Goal: Transaction & Acquisition: Purchase product/service

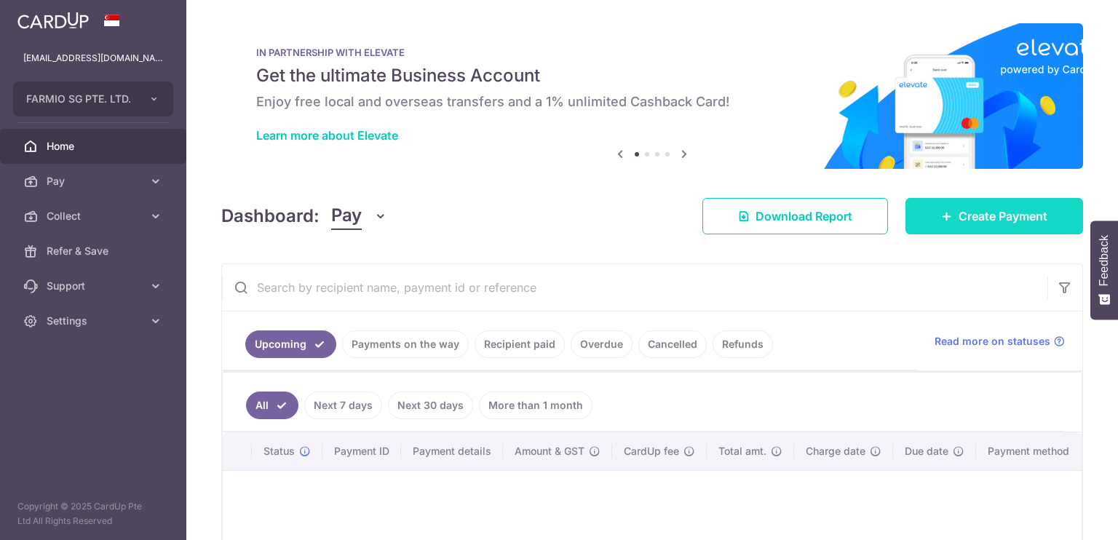
click at [978, 218] on link "Create Payment" at bounding box center [995, 216] width 178 height 36
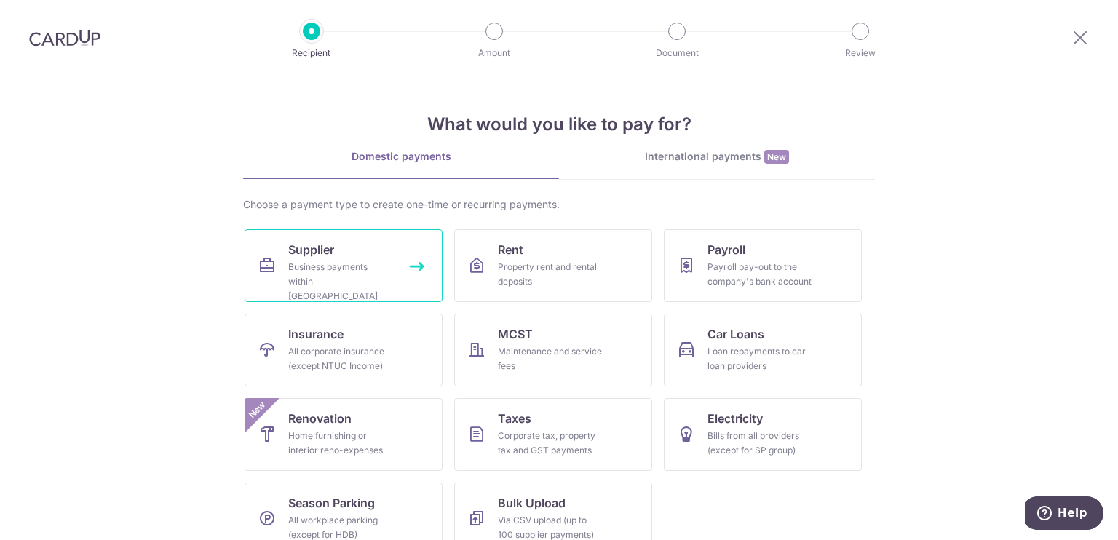
click at [297, 266] on div "Business payments within Singapore" at bounding box center [340, 282] width 105 height 44
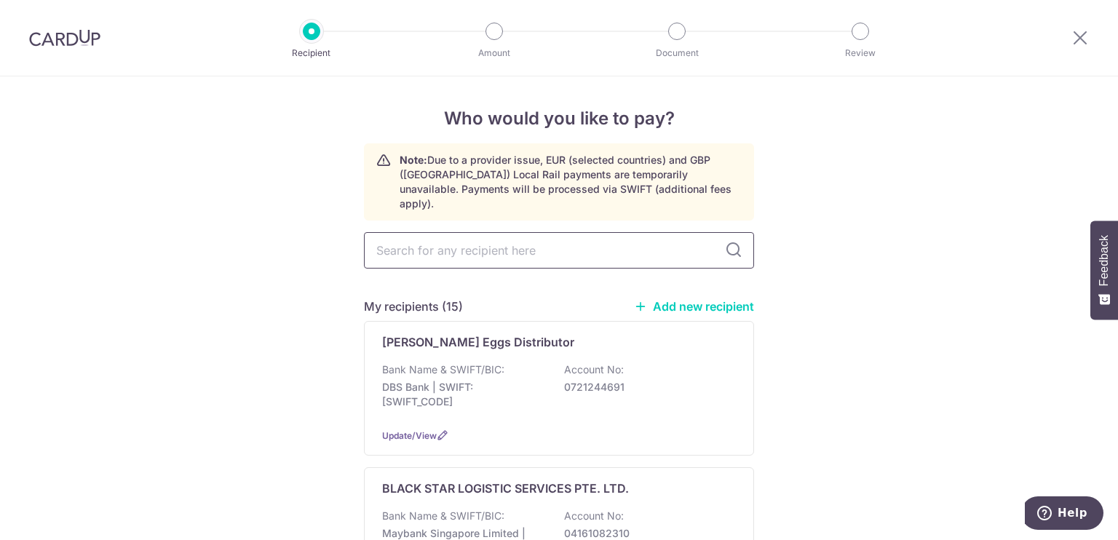
click at [588, 244] on input "text" at bounding box center [559, 250] width 390 height 36
type input "gpo"
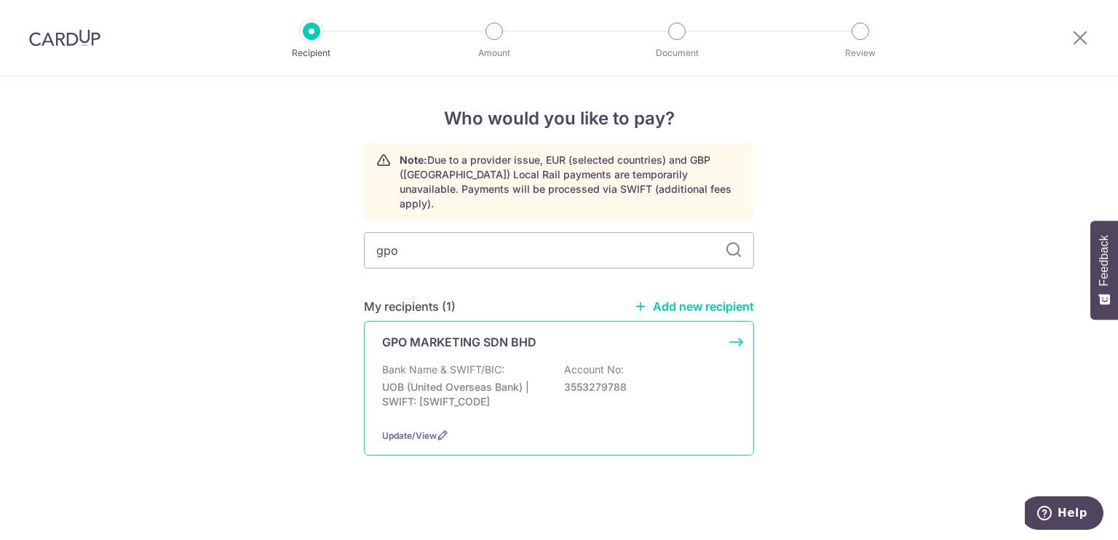
click at [518, 363] on div "Bank Name & SWIFT/BIC: UOB (United Overseas Bank) | SWIFT: UOVBSGSGXXX Account …" at bounding box center [559, 390] width 354 height 54
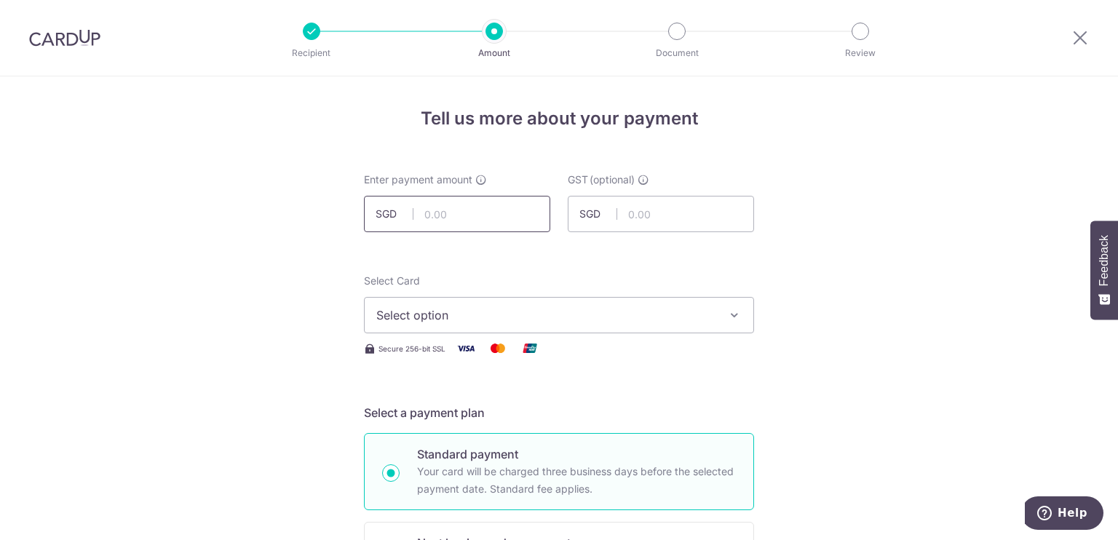
click at [487, 224] on input "text" at bounding box center [457, 214] width 186 height 36
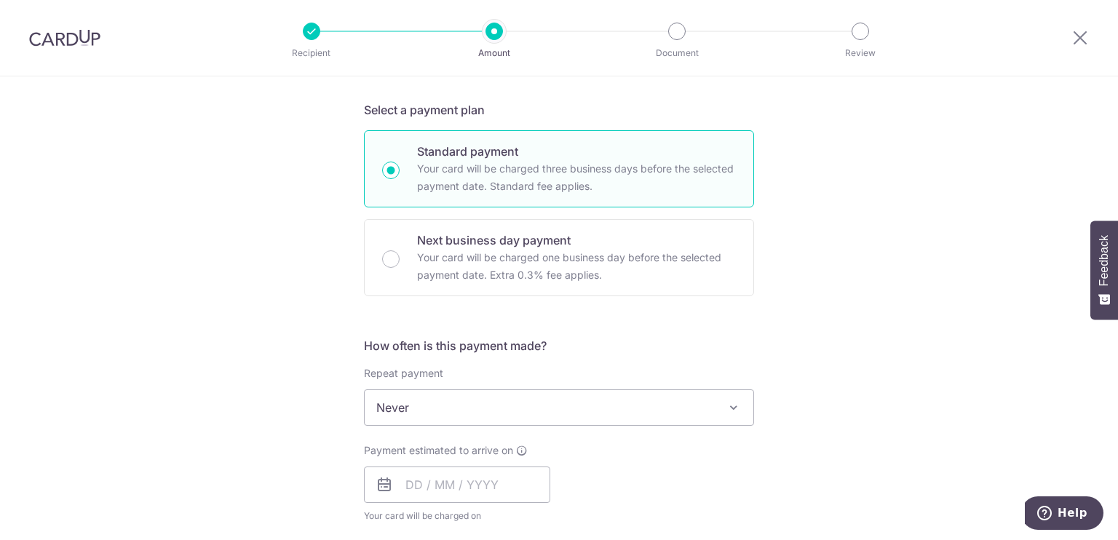
scroll to position [302, 0]
click at [411, 471] on input "text" at bounding box center [457, 485] width 186 height 36
type input "6,562.50"
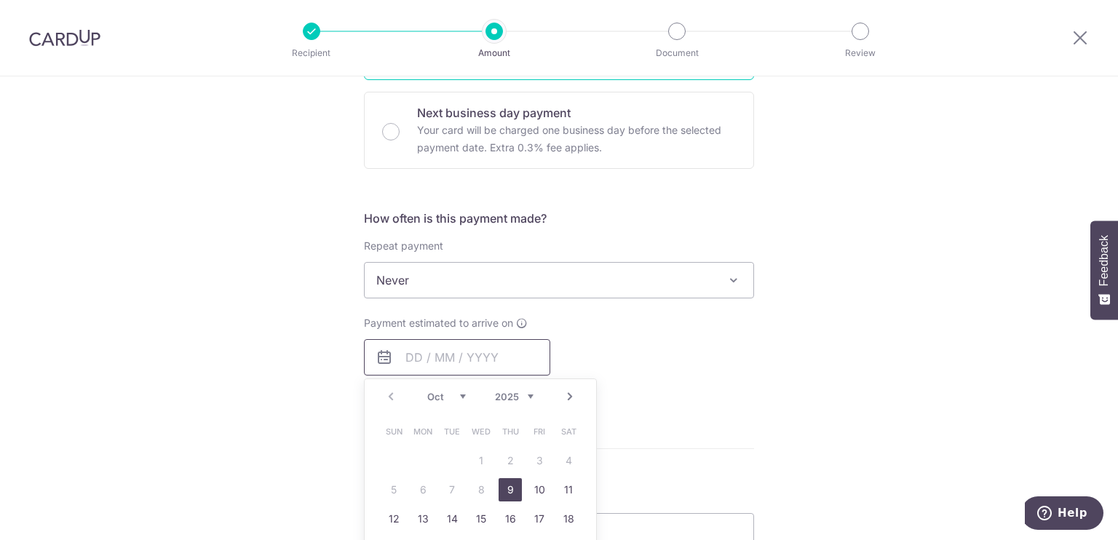
scroll to position [466, 0]
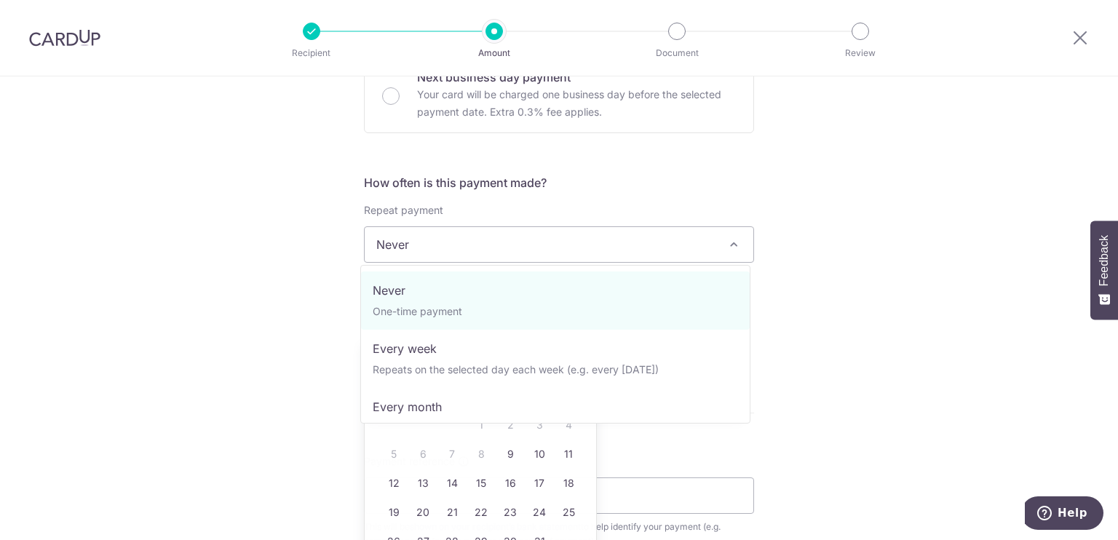
click at [490, 256] on span "Never" at bounding box center [559, 244] width 389 height 35
click at [442, 98] on p "Your card will be charged one business day before the selected payment date. Ex…" at bounding box center [576, 103] width 319 height 35
click at [400, 98] on input "Next business day payment Your card will be charged one business day before the…" at bounding box center [390, 95] width 17 height 17
radio input "false"
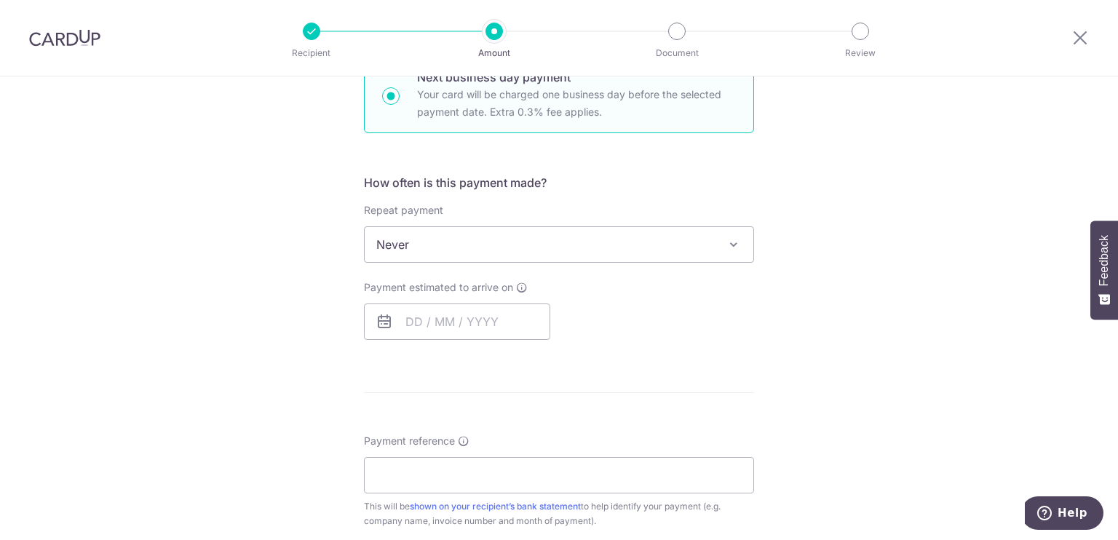
click at [446, 106] on p "Your card will be charged one business day before the selected payment date. Ex…" at bounding box center [576, 103] width 319 height 35
click at [400, 105] on input "Next business day payment Your card will be charged one business day before the…" at bounding box center [390, 95] width 17 height 17
radio input "true"
click at [451, 323] on input "text" at bounding box center [457, 322] width 186 height 36
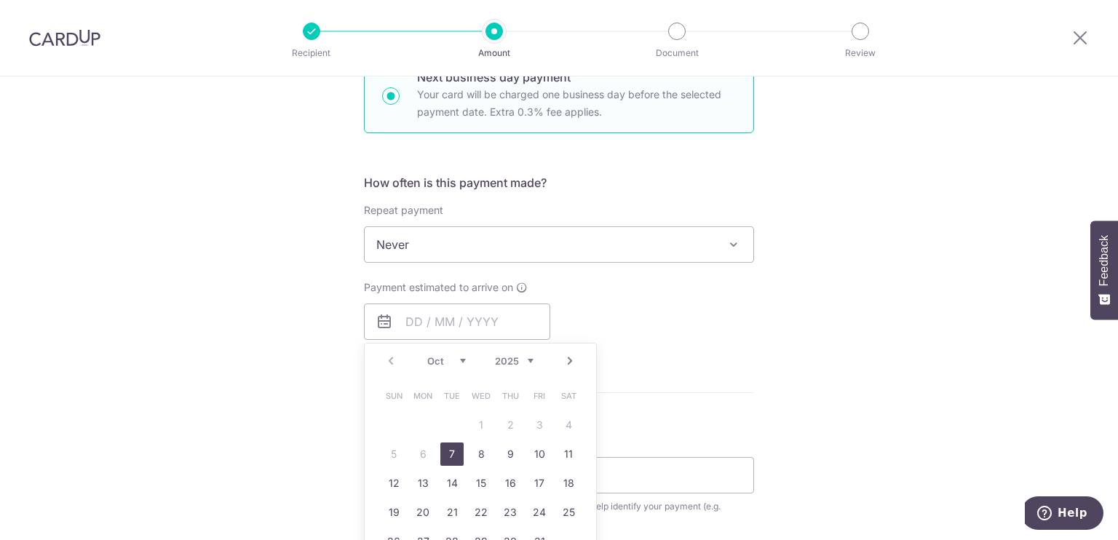
click at [451, 455] on link "7" at bounding box center [452, 454] width 23 height 23
type input "07/10/2025"
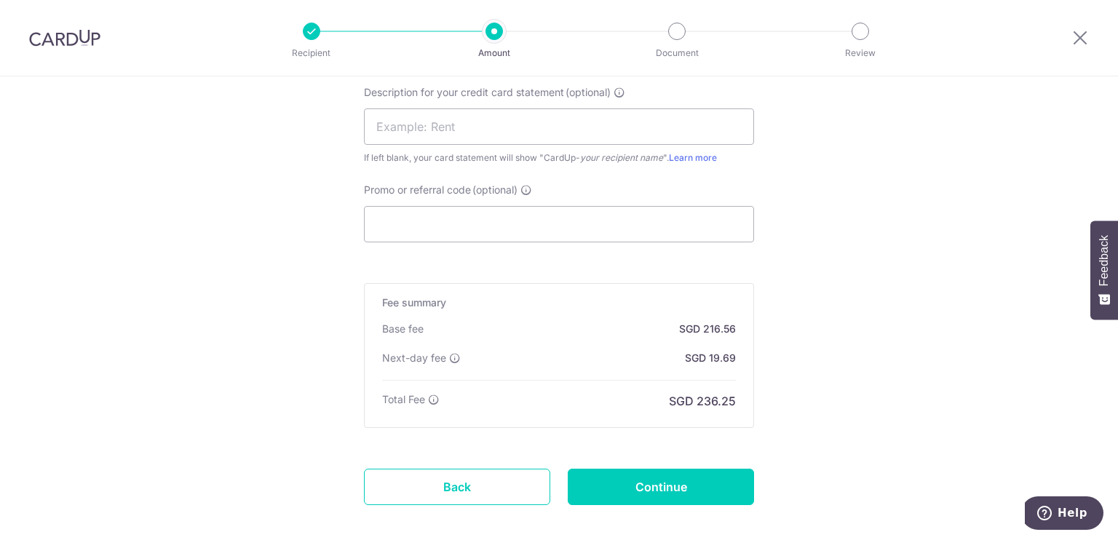
scroll to position [1078, 0]
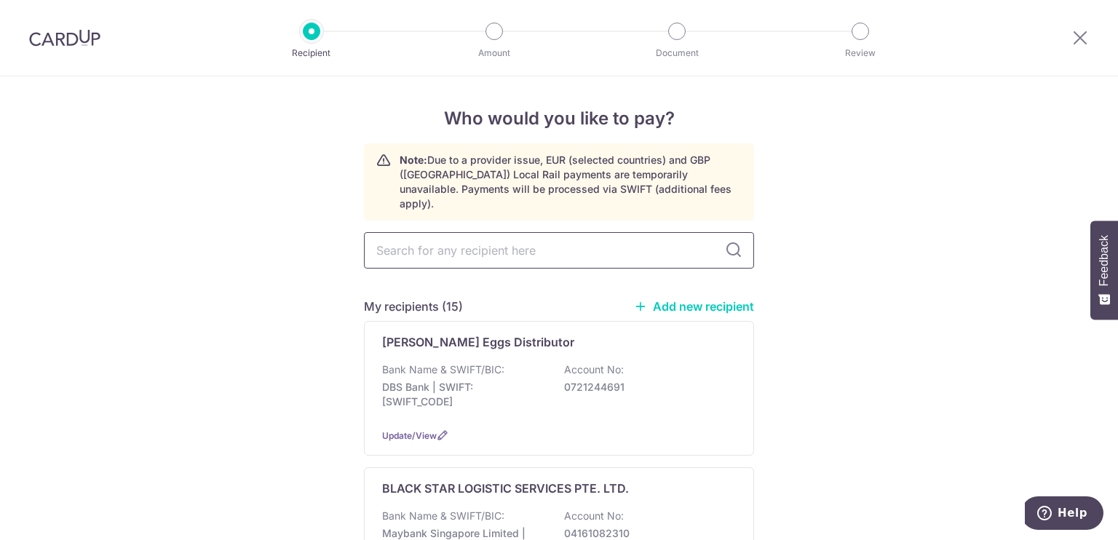
click at [470, 237] on input "text" at bounding box center [559, 250] width 390 height 36
type input "kai"
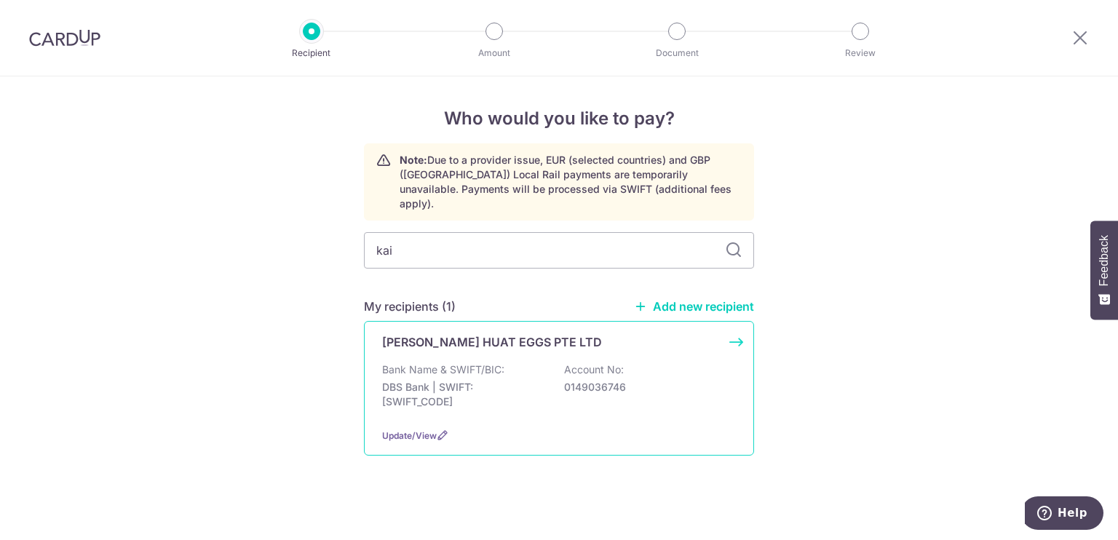
click at [481, 380] on p "DBS Bank | SWIFT: [SWIFT_CODE]" at bounding box center [463, 394] width 163 height 29
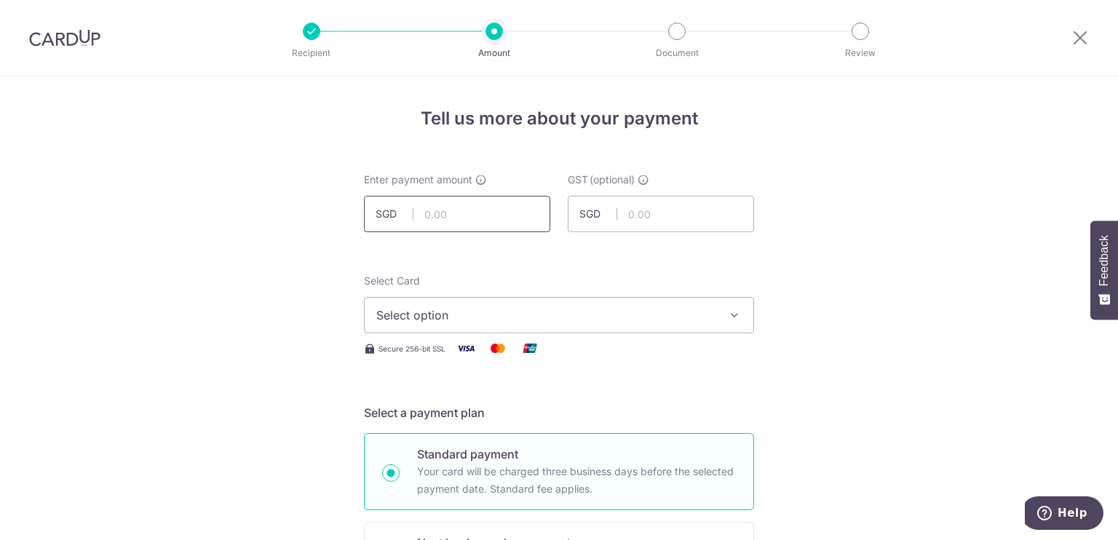
click at [477, 213] on input "text" at bounding box center [457, 214] width 186 height 36
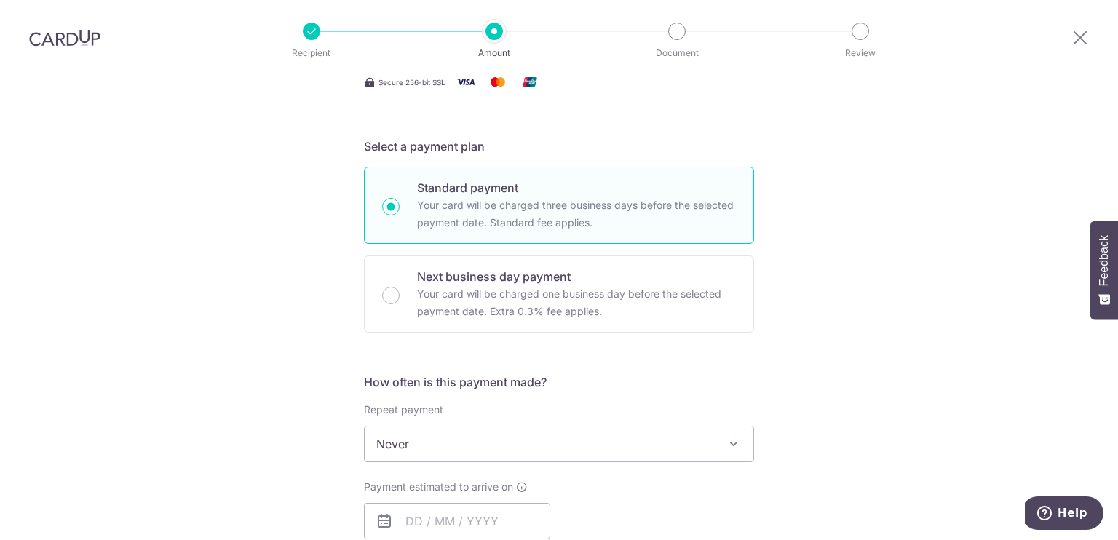
scroll to position [271, 0]
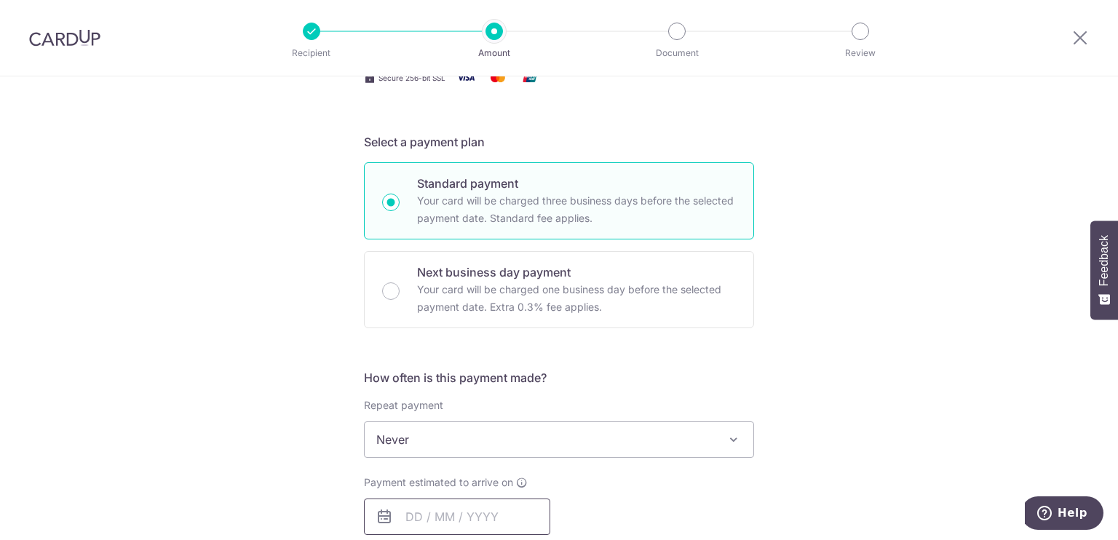
type input "5,808.83"
click at [416, 505] on input "text" at bounding box center [457, 517] width 186 height 36
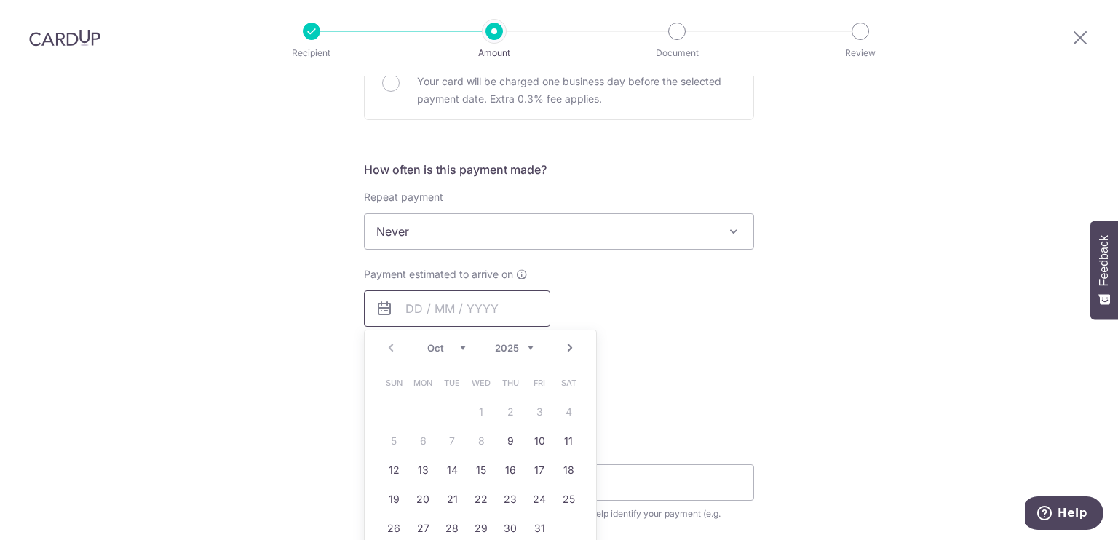
scroll to position [481, 0]
click at [509, 439] on link "9" at bounding box center [510, 439] width 23 height 23
type input "[DATE]"
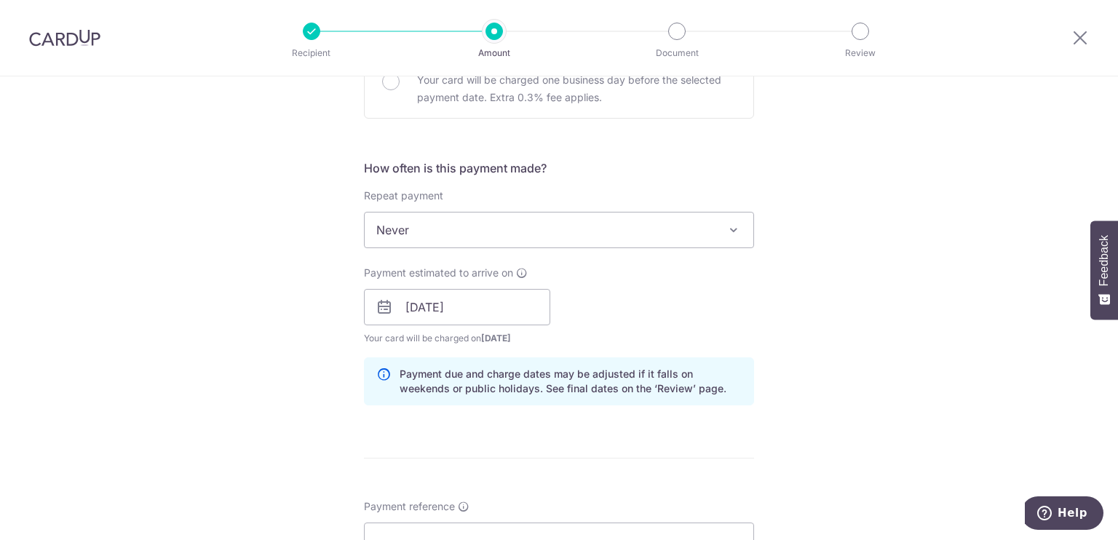
click at [608, 314] on div "Payment estimated to arrive on 09/10/2025 Prev Next Oct Nov Dec 2025 2026 2027 …" at bounding box center [559, 306] width 408 height 80
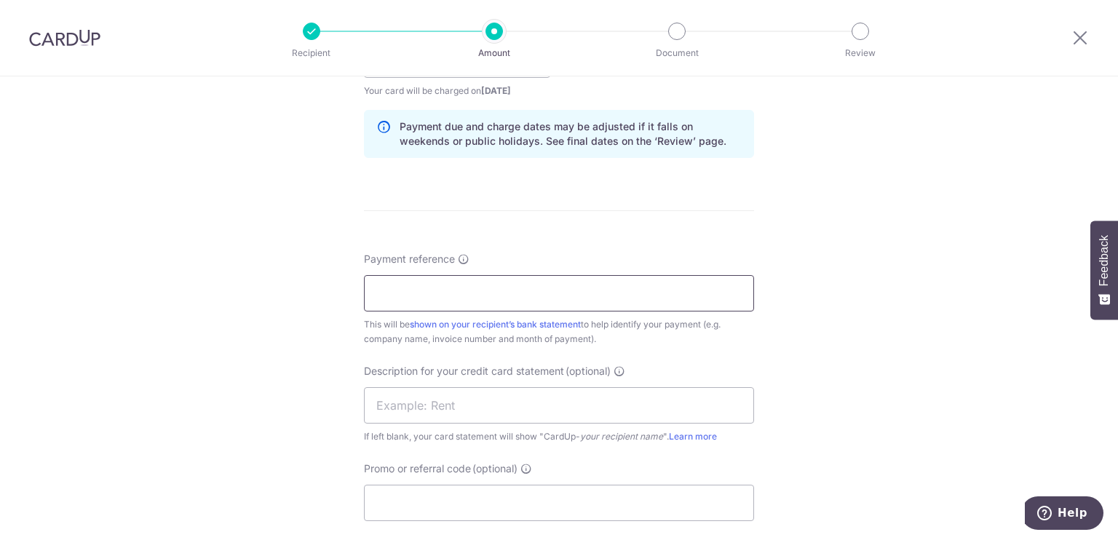
click at [481, 291] on input "Payment reference" at bounding box center [559, 293] width 390 height 36
click at [481, 299] on input "Sep 1to10 PO" at bounding box center [559, 293] width 390 height 36
type input "Sep 1to10 PO"
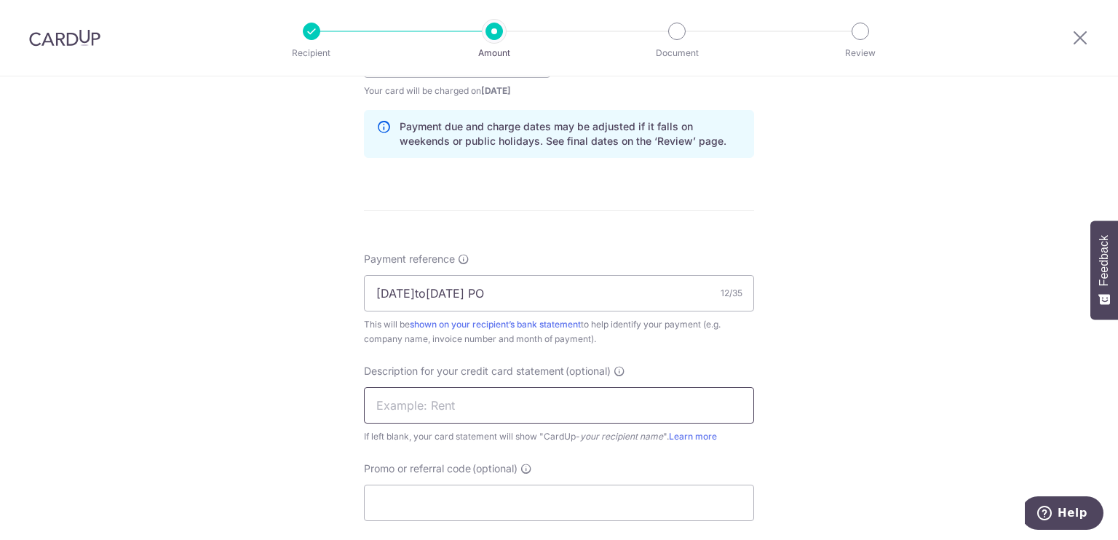
click at [435, 409] on input "text" at bounding box center [559, 405] width 390 height 36
paste input "Sep 1to10 PO"
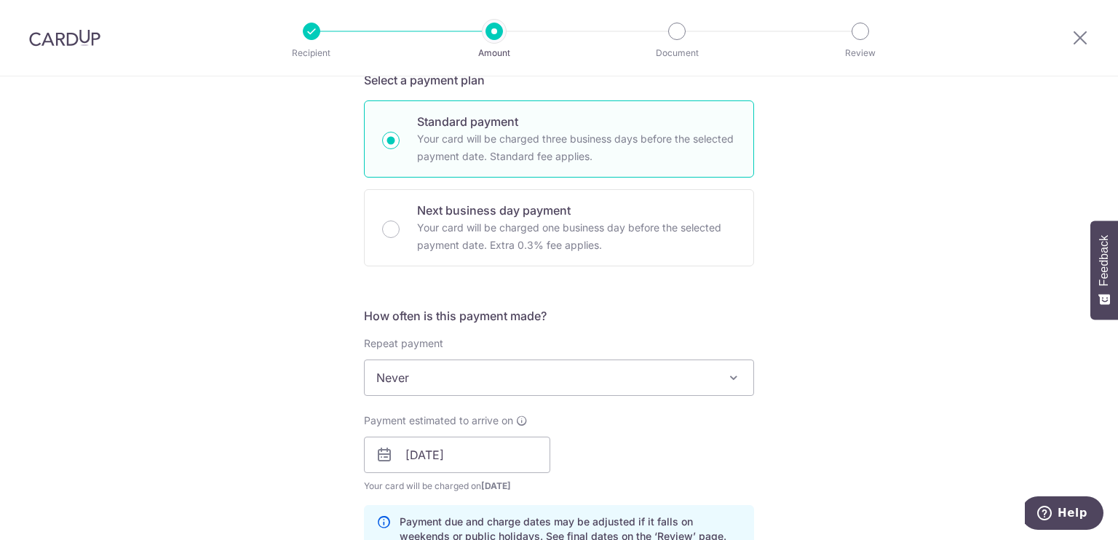
scroll to position [0, 0]
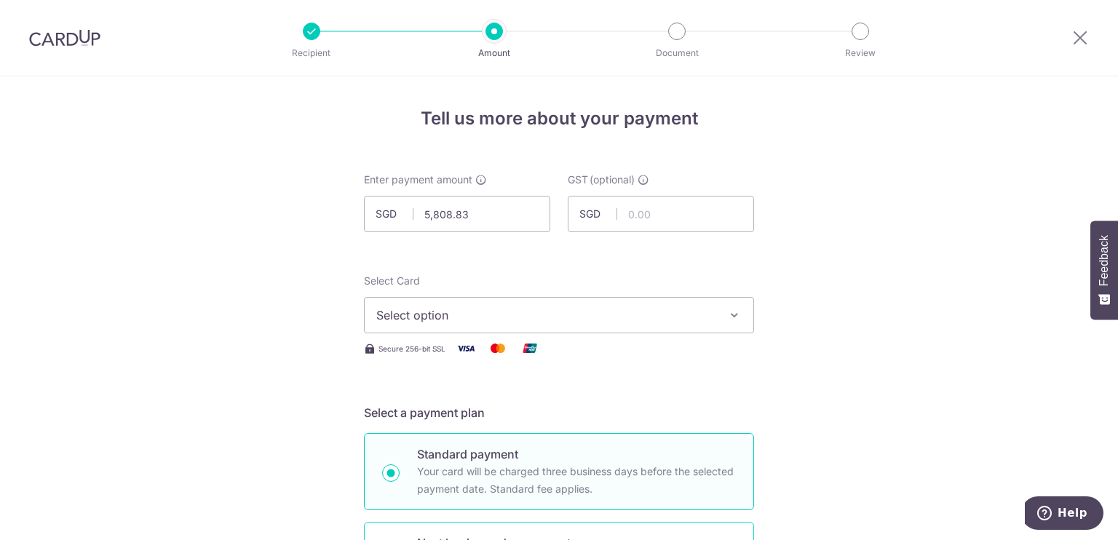
type input "Sep 1to10 PO"
click at [521, 307] on span "Select option" at bounding box center [545, 315] width 339 height 17
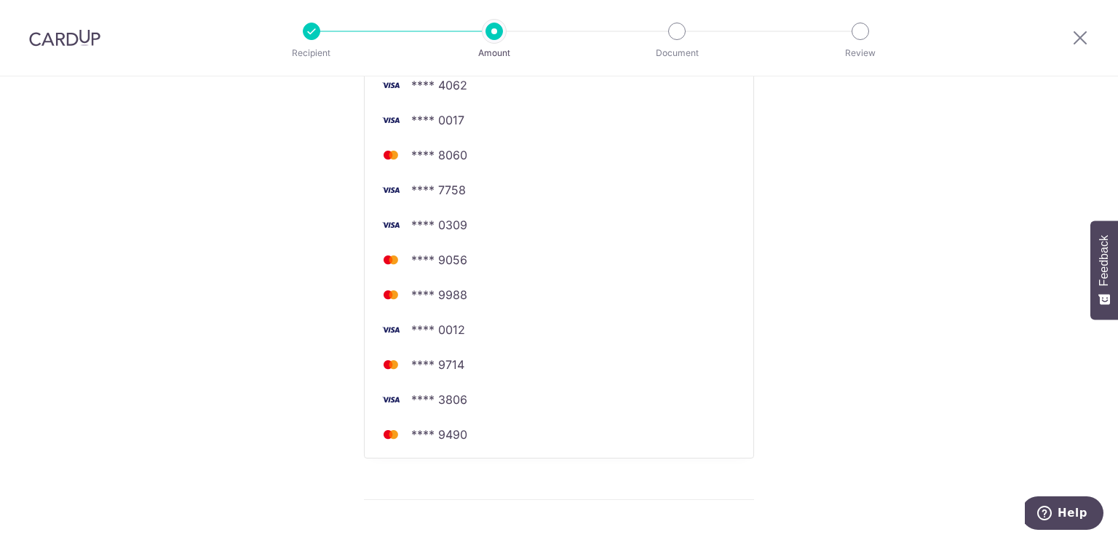
scroll to position [465, 0]
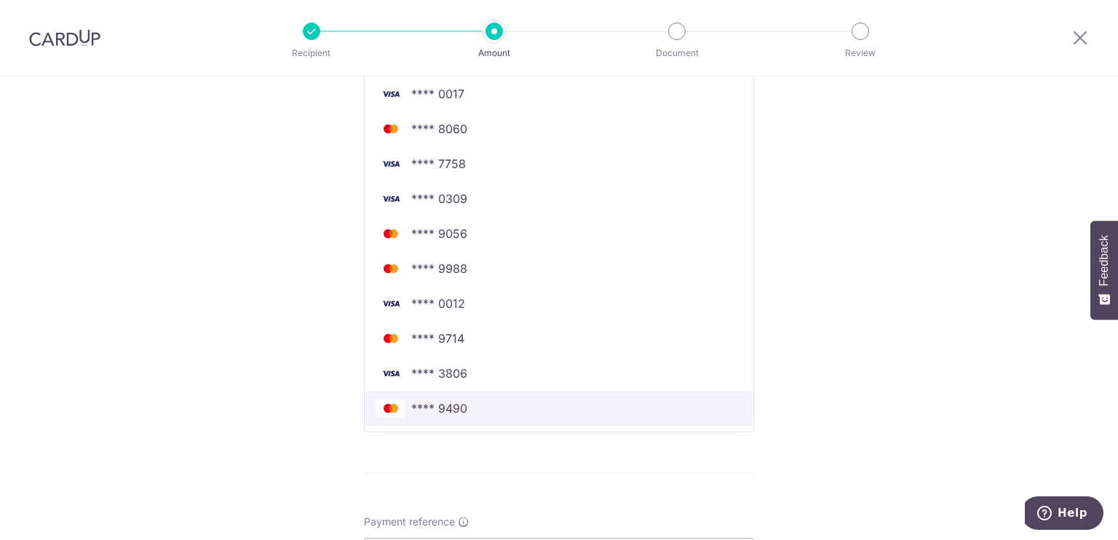
click at [489, 408] on span "**** 9490" at bounding box center [559, 408] width 366 height 17
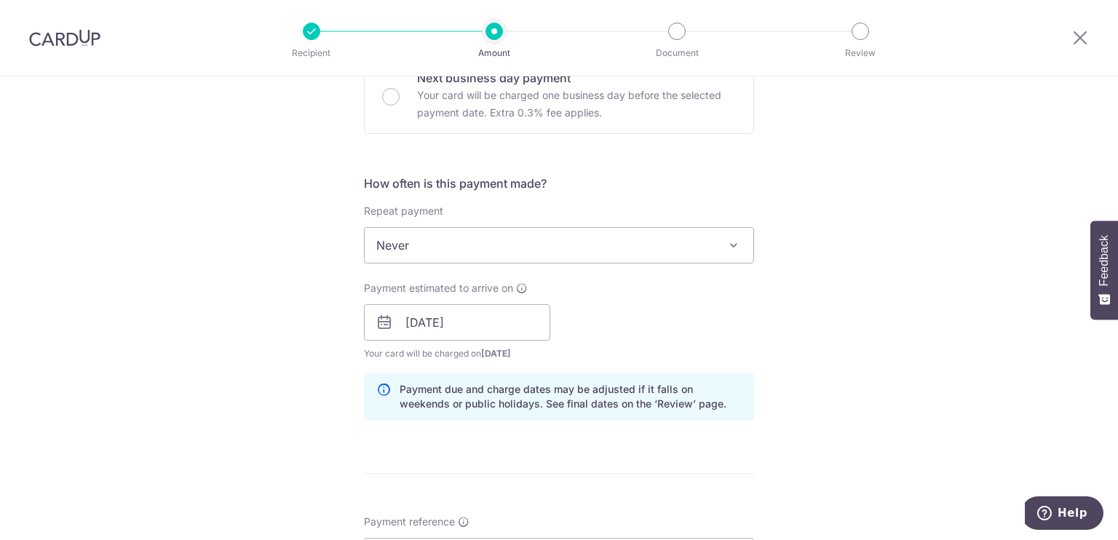
scroll to position [0, 0]
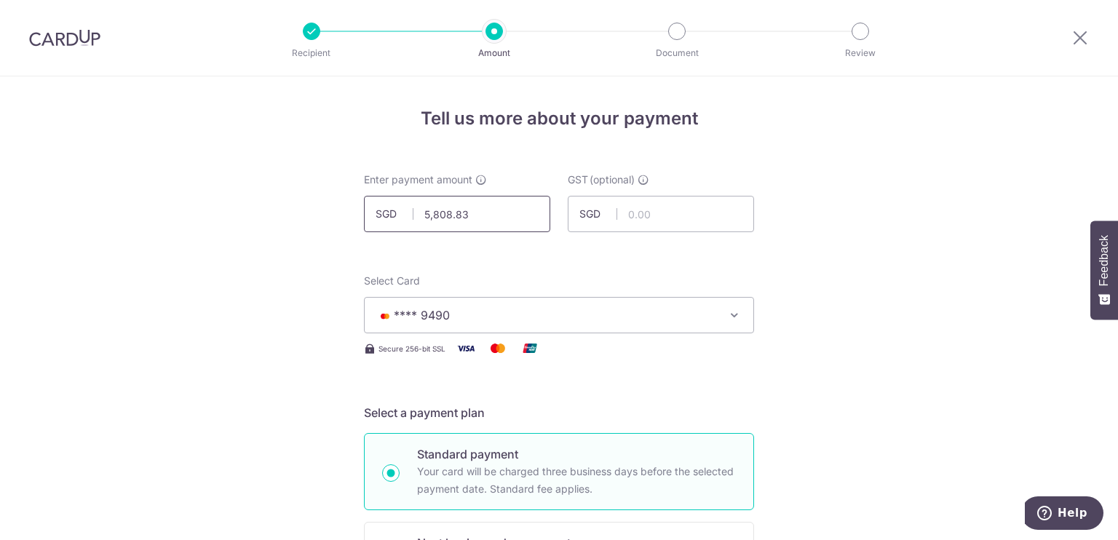
click at [483, 199] on input "5,808.83" at bounding box center [457, 214] width 186 height 36
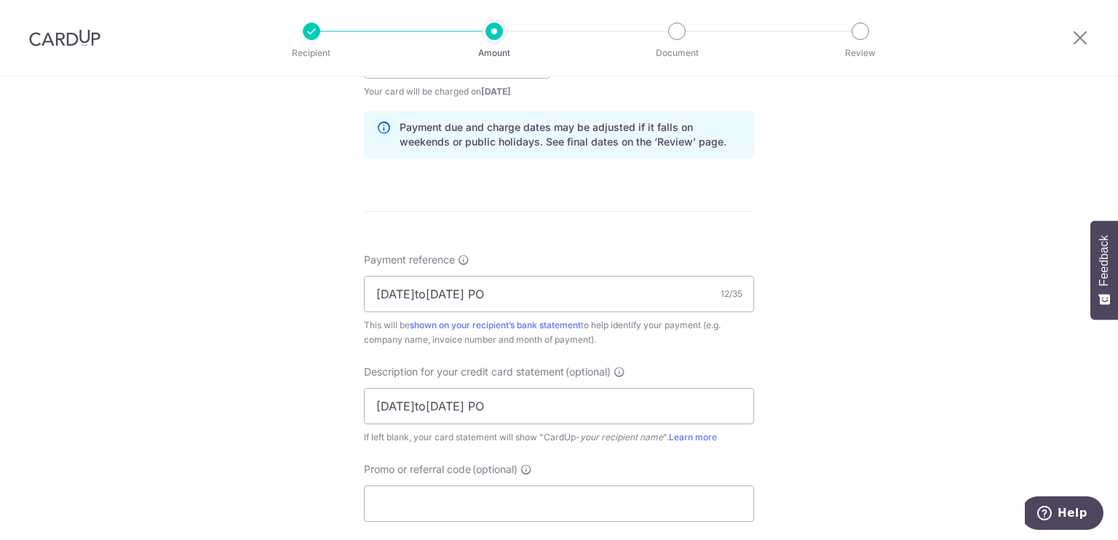
scroll to position [731, 0]
click at [422, 295] on input "Sep 1to10 PO" at bounding box center [559, 290] width 390 height 36
type input "6,563.11"
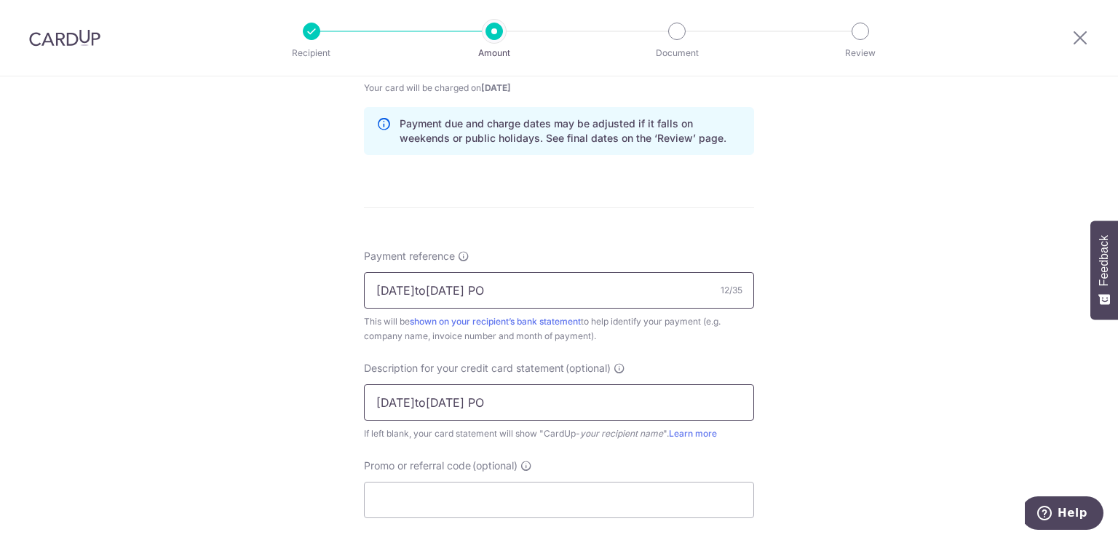
type input "[DATE]to[DATE] PO"
click at [425, 401] on input "Sep 1to10 PO" at bounding box center [559, 402] width 390 height 36
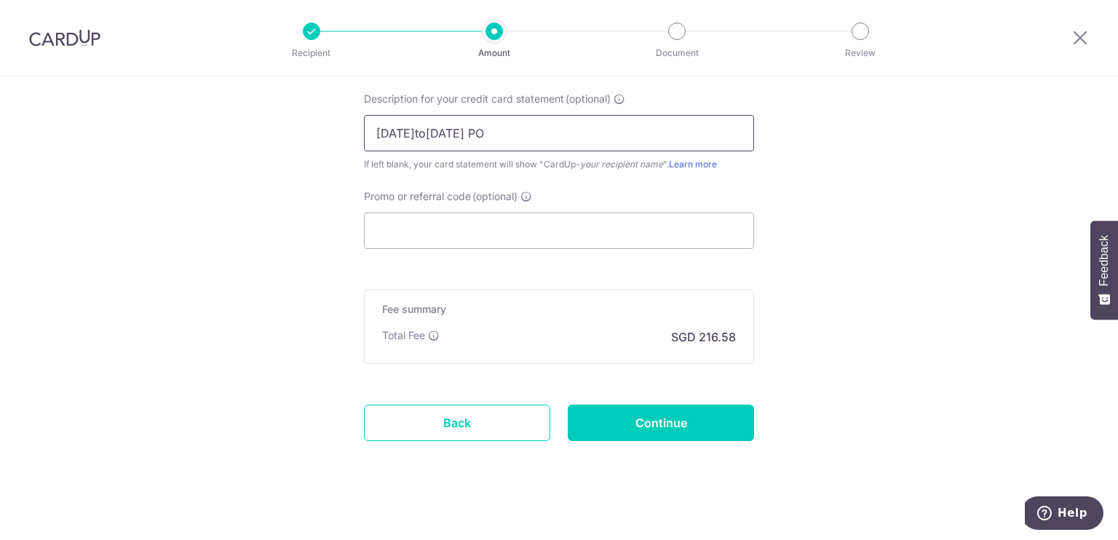
scroll to position [1008, 0]
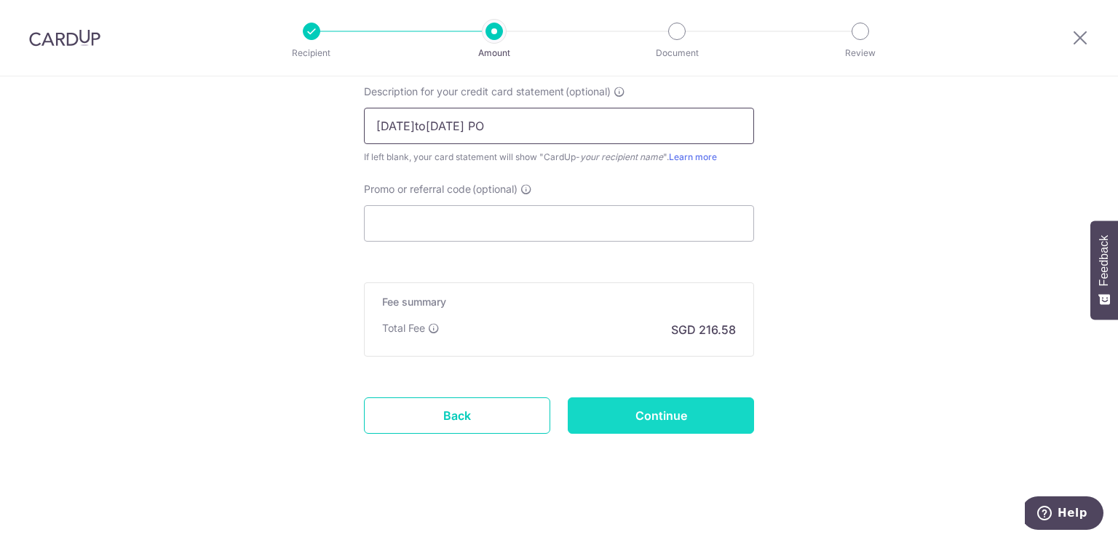
type input "[DATE]to[DATE] PO"
click at [640, 410] on input "Continue" at bounding box center [661, 416] width 186 height 36
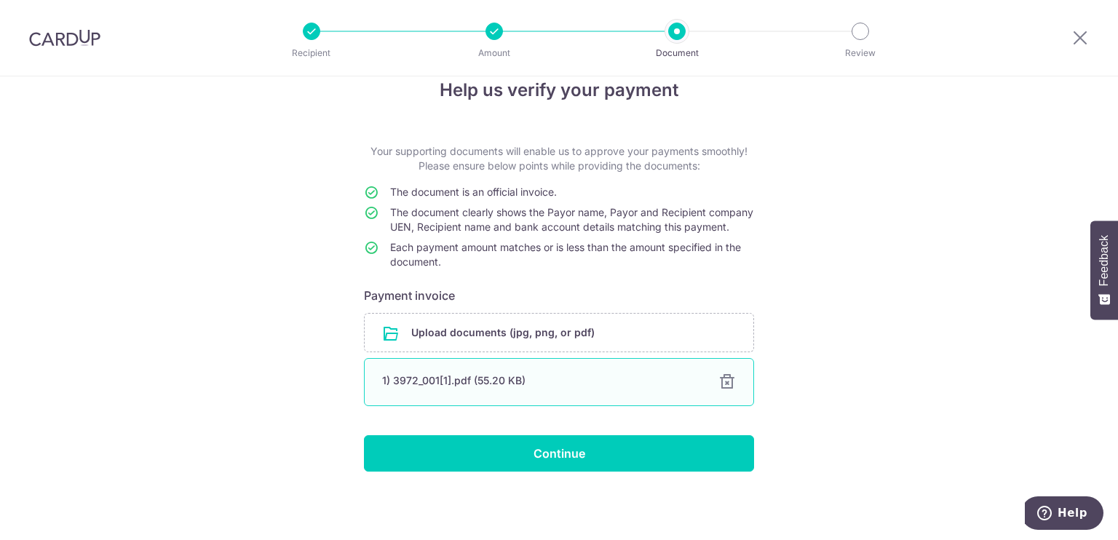
scroll to position [41, 0]
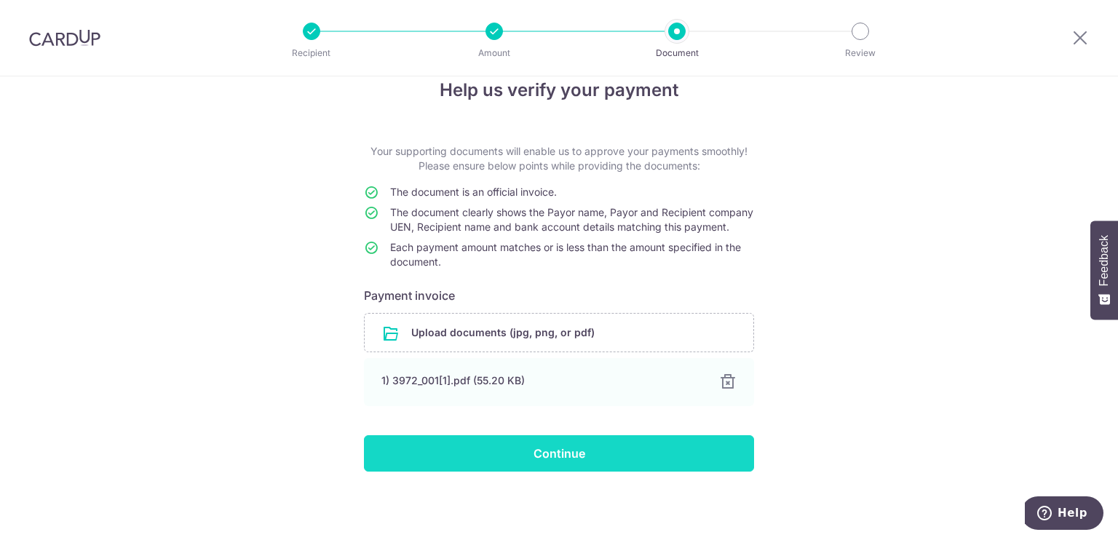
click at [657, 459] on input "Continue" at bounding box center [559, 453] width 390 height 36
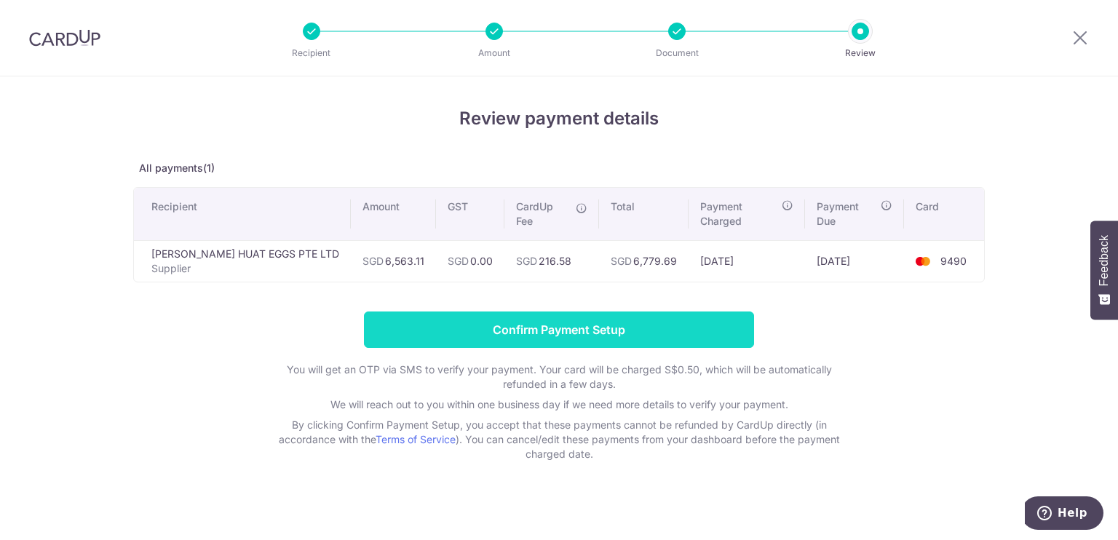
click at [706, 312] on input "Confirm Payment Setup" at bounding box center [559, 330] width 390 height 36
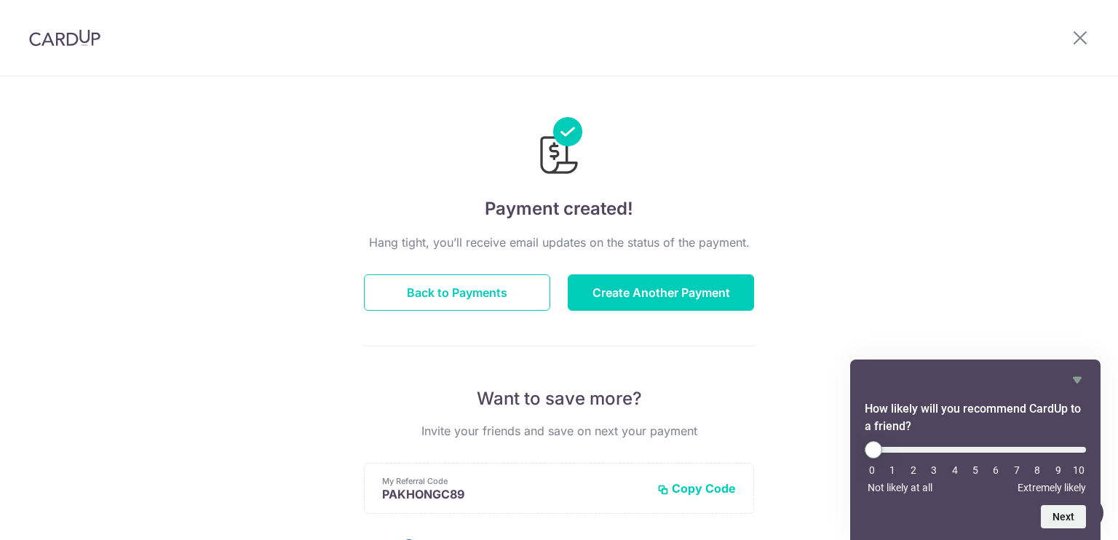
click at [79, 35] on img at bounding box center [64, 37] width 71 height 17
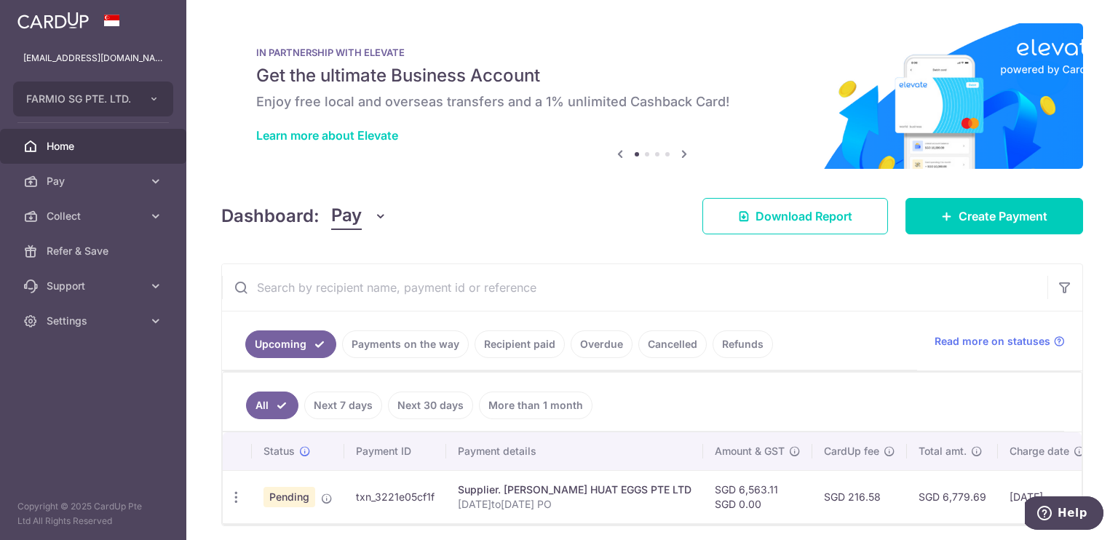
scroll to position [59, 0]
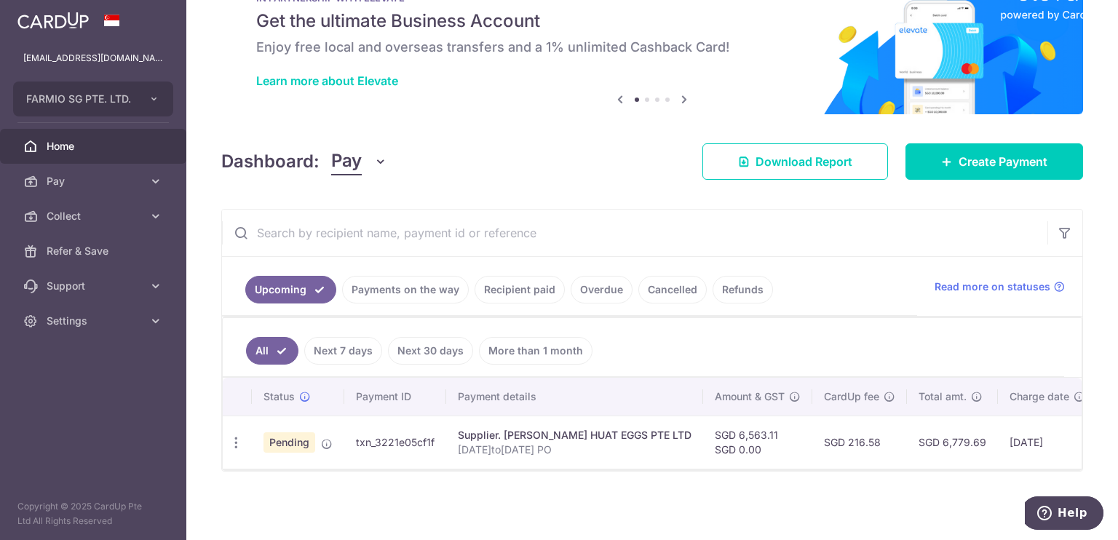
drag, startPoint x: 438, startPoint y: 432, endPoint x: 355, endPoint y: 432, distance: 83.0
click at [355, 432] on td "txn_3221e05cf1f" at bounding box center [395, 442] width 102 height 53
copy td "txn_3221e05cf1f"
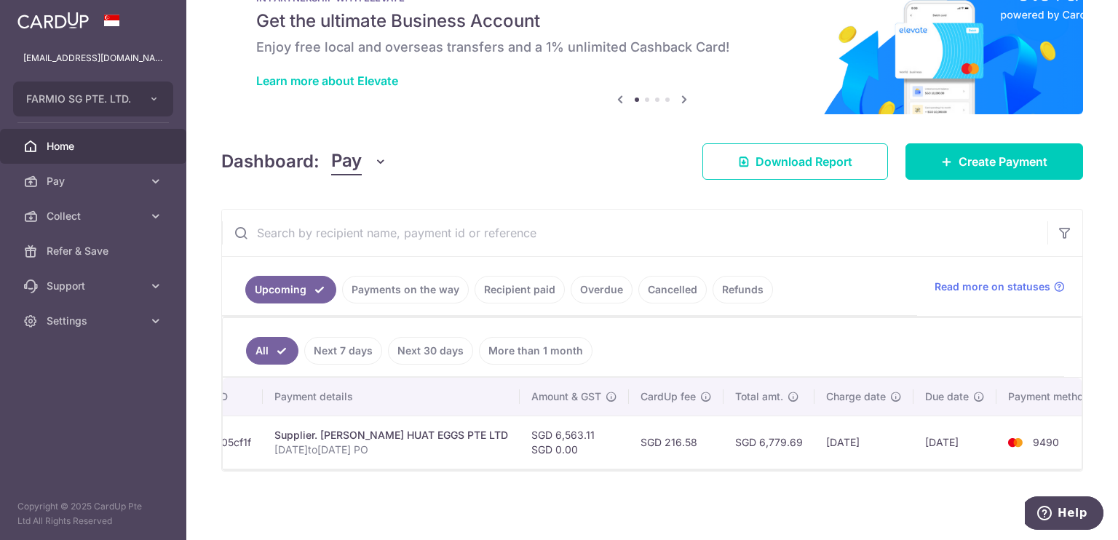
click at [352, 344] on link "Next 7 days" at bounding box center [343, 351] width 78 height 28
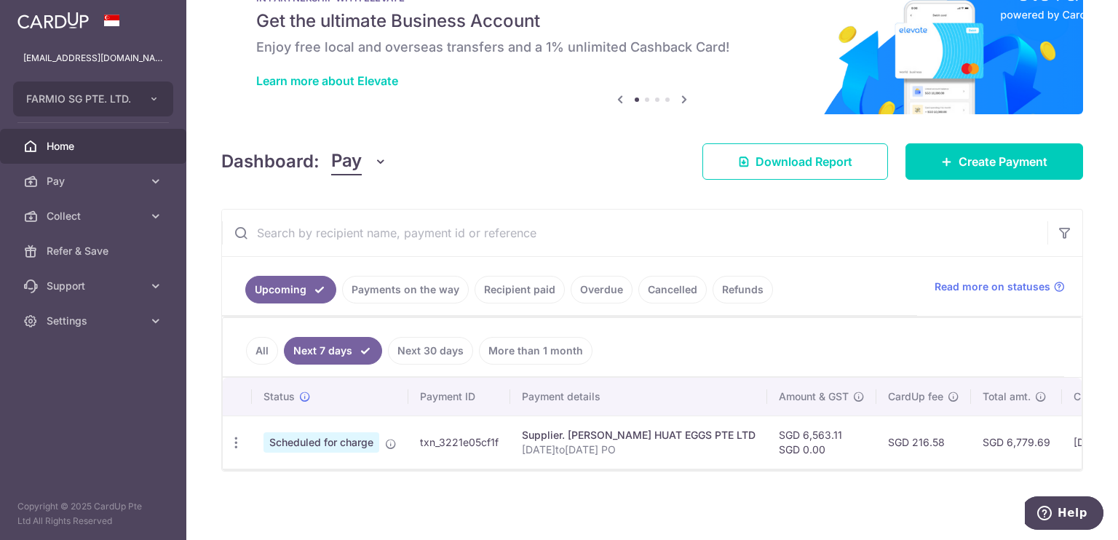
click at [363, 280] on link "Payments on the way" at bounding box center [405, 290] width 127 height 28
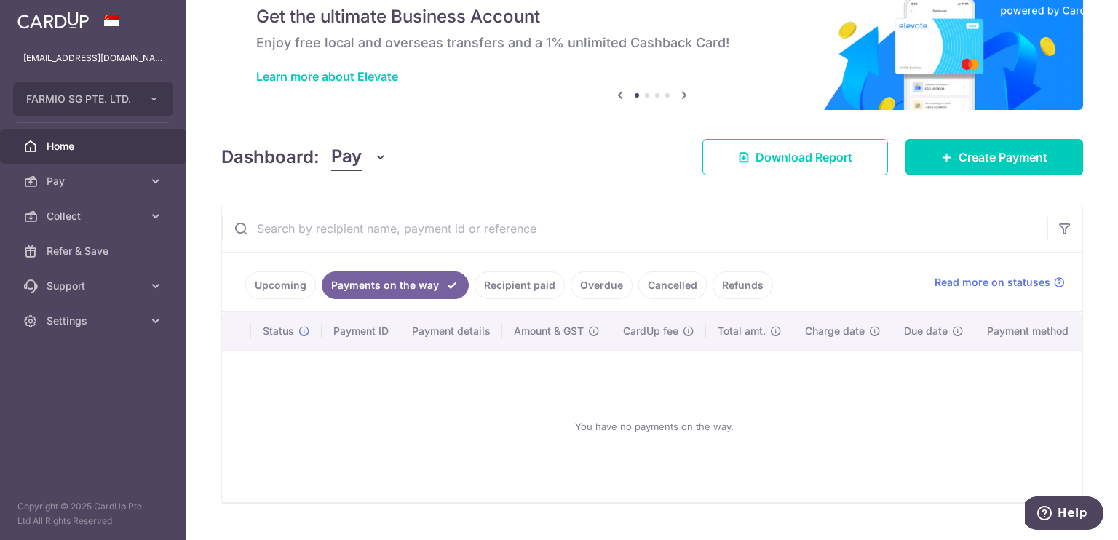
click at [286, 282] on link "Upcoming" at bounding box center [280, 286] width 71 height 28
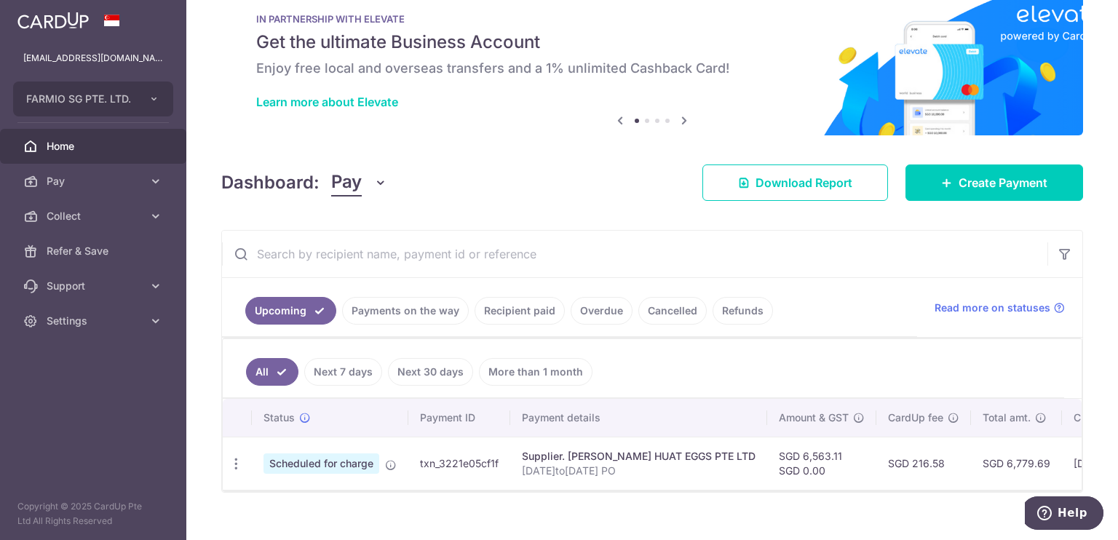
scroll to position [59, 0]
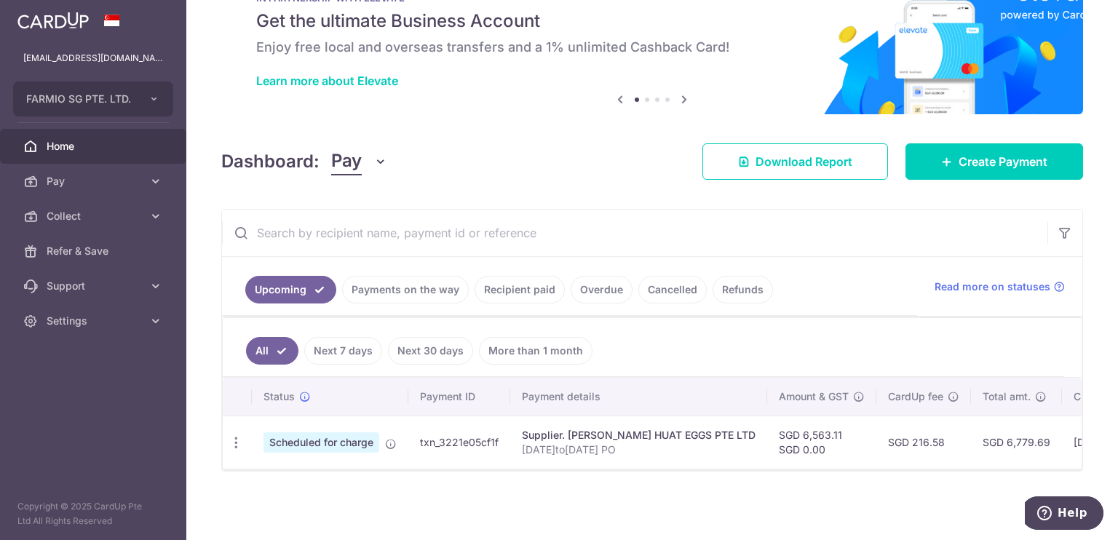
click at [355, 340] on link "Next 7 days" at bounding box center [343, 351] width 78 height 28
click at [414, 347] on link "Next 30 days" at bounding box center [430, 351] width 85 height 28
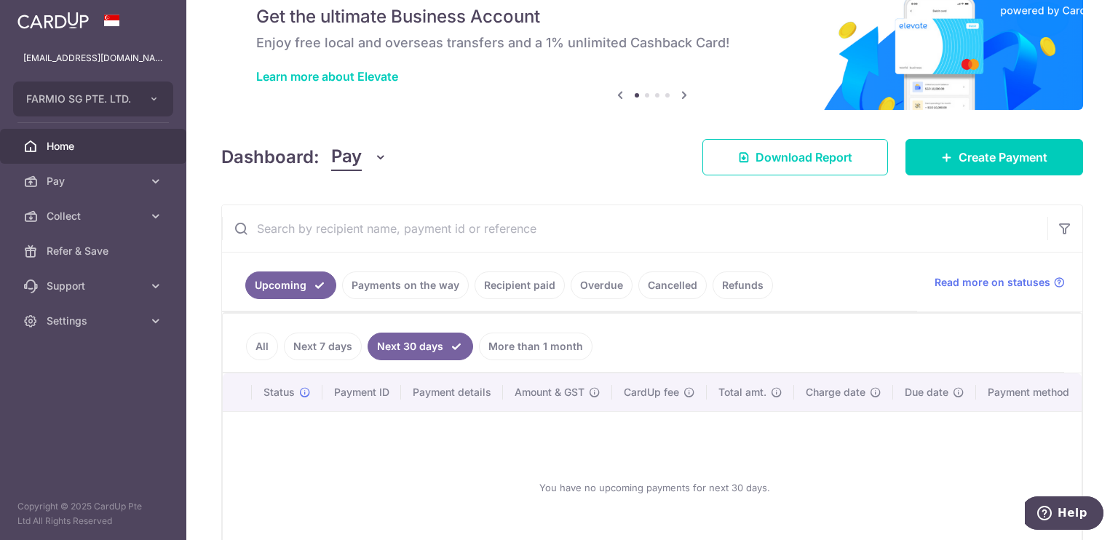
click at [489, 290] on link "Recipient paid" at bounding box center [520, 286] width 90 height 28
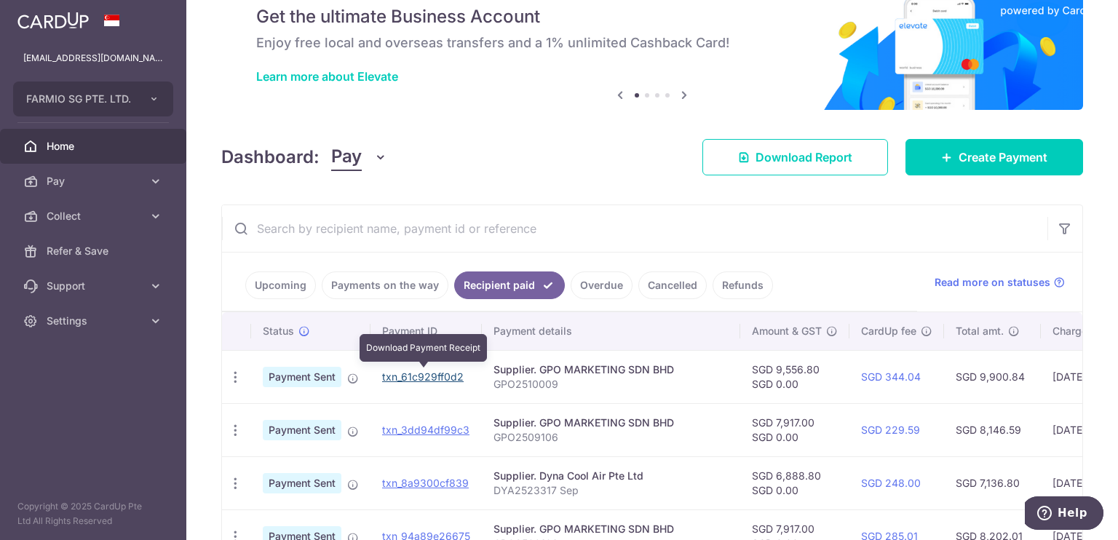
click at [416, 371] on link "txn_61c929ff0d2" at bounding box center [423, 377] width 82 height 12
